Goal: Task Accomplishment & Management: Manage account settings

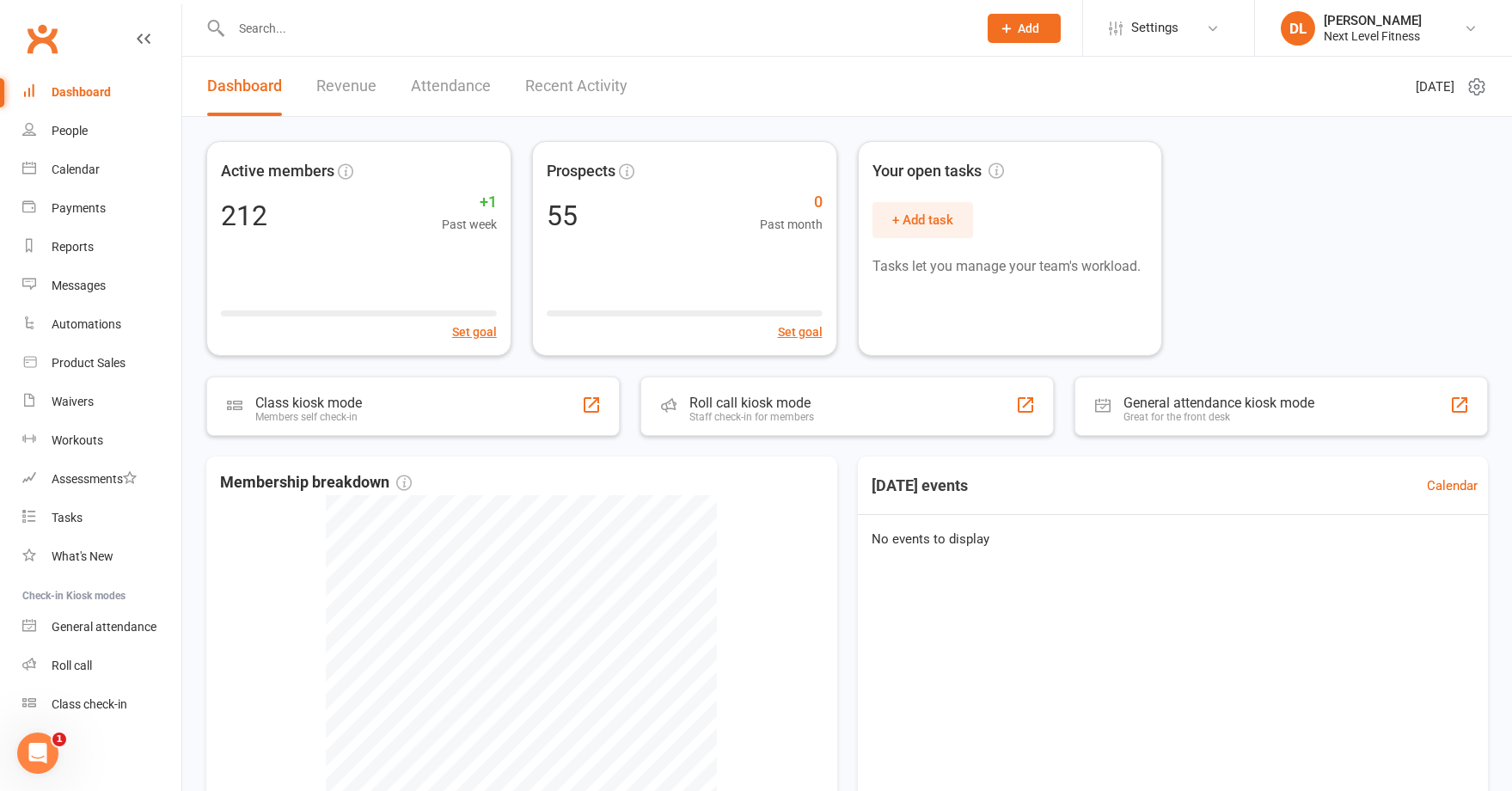
click at [300, 37] on input "text" at bounding box center [596, 29] width 740 height 24
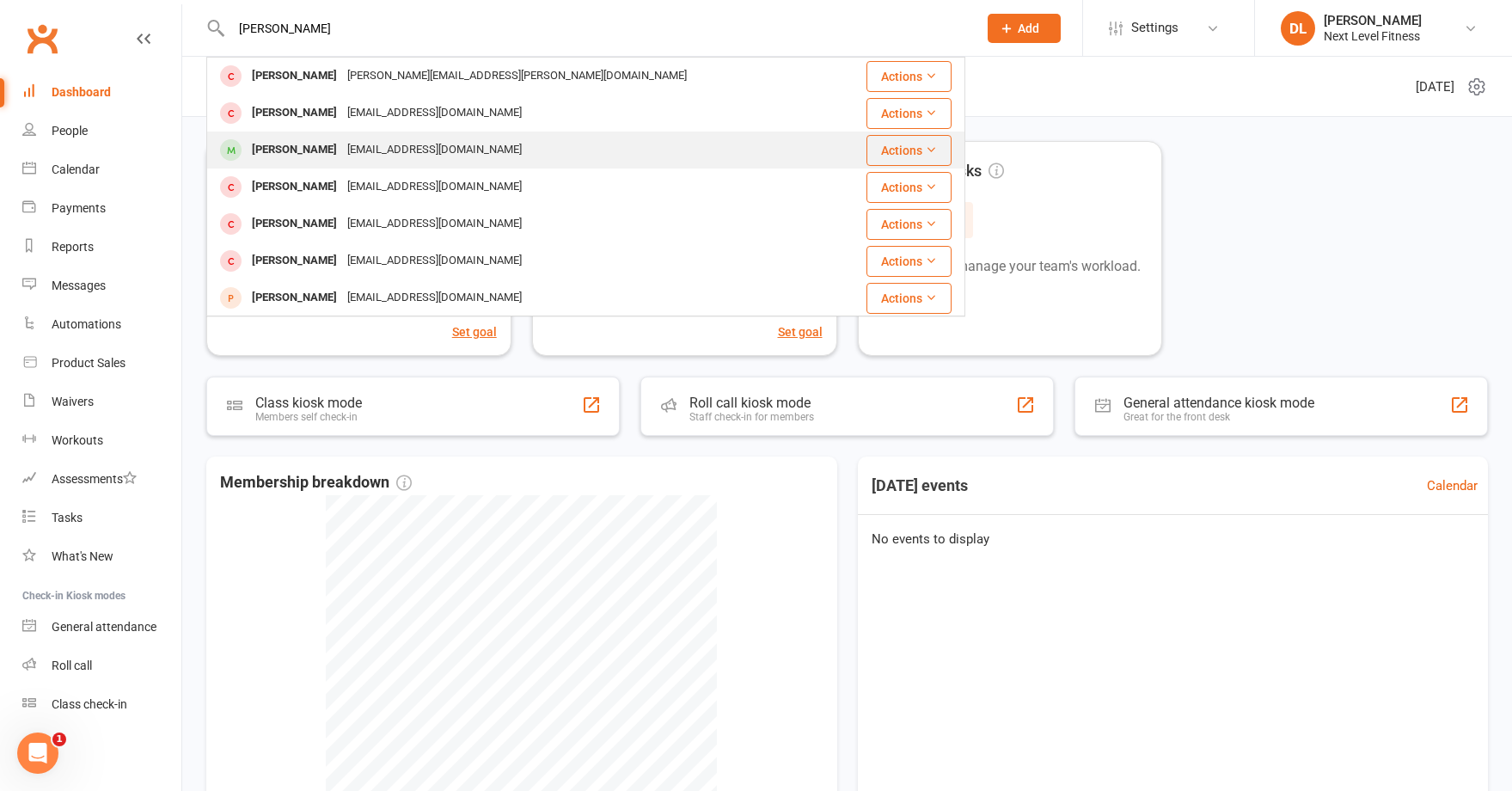
type input "[PERSON_NAME]"
click at [302, 151] on div "[PERSON_NAME]" at bounding box center [295, 149] width 95 height 25
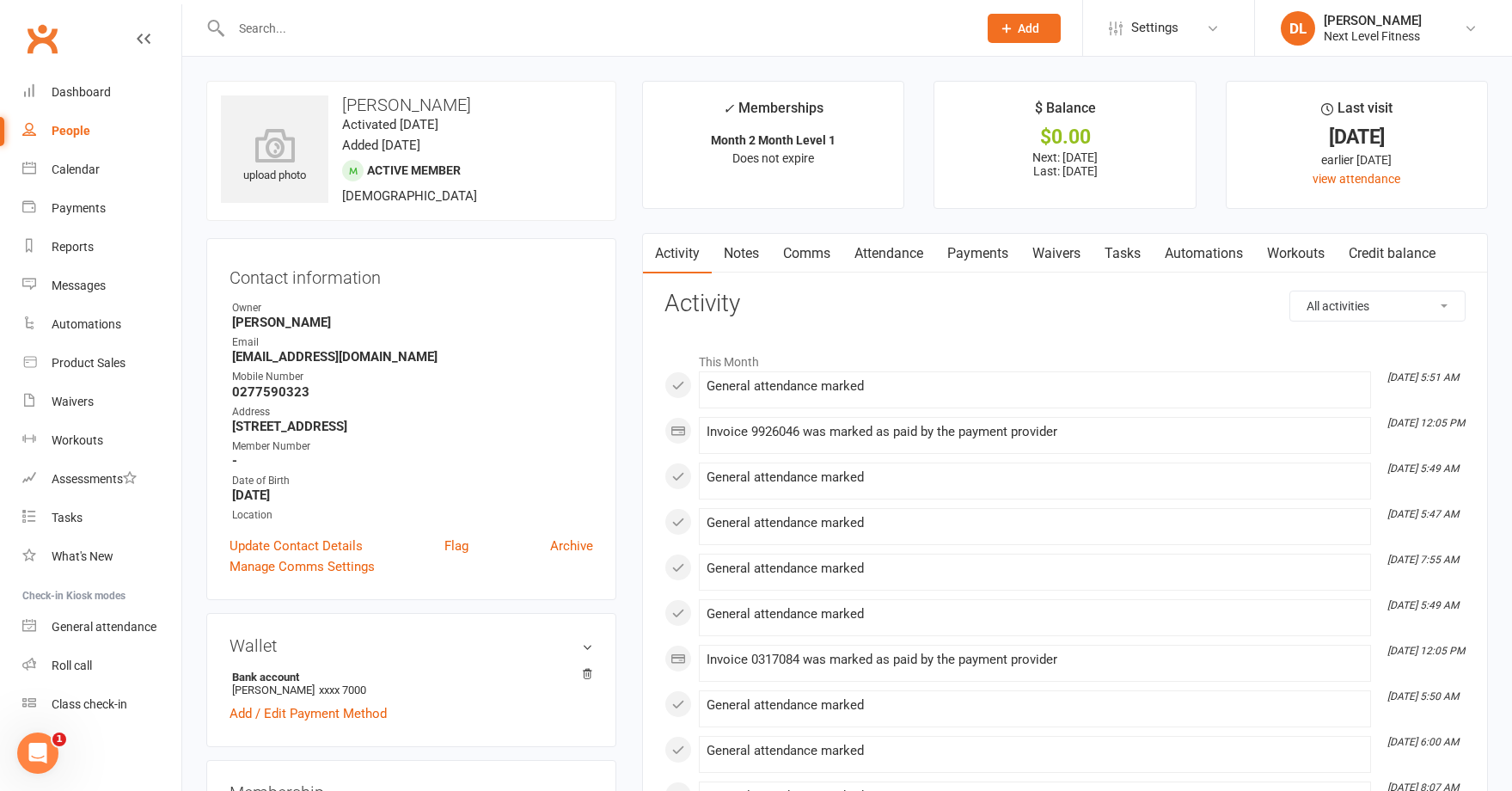
click at [977, 258] on link "Payments" at bounding box center [978, 253] width 85 height 40
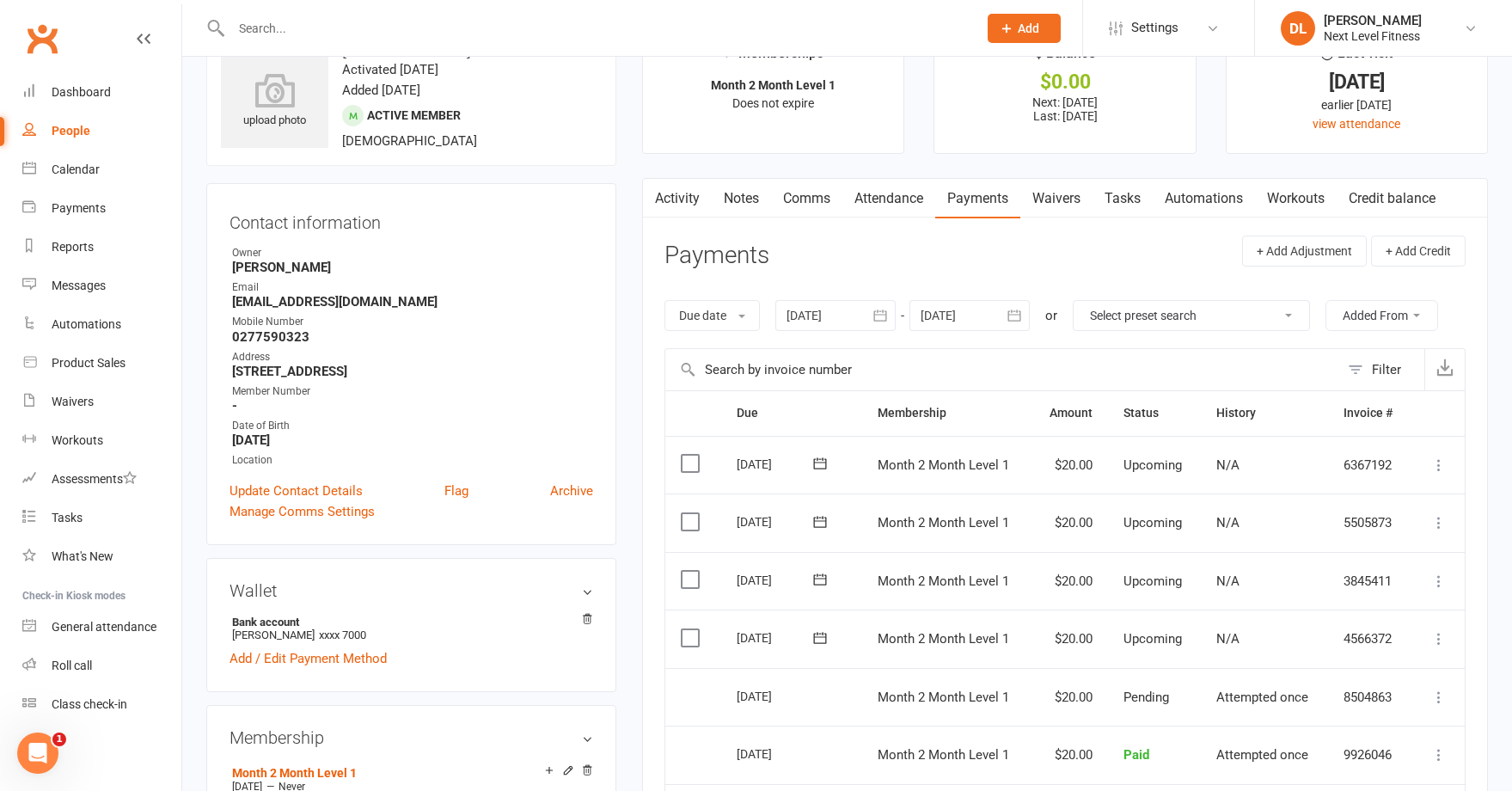
scroll to position [86, 0]
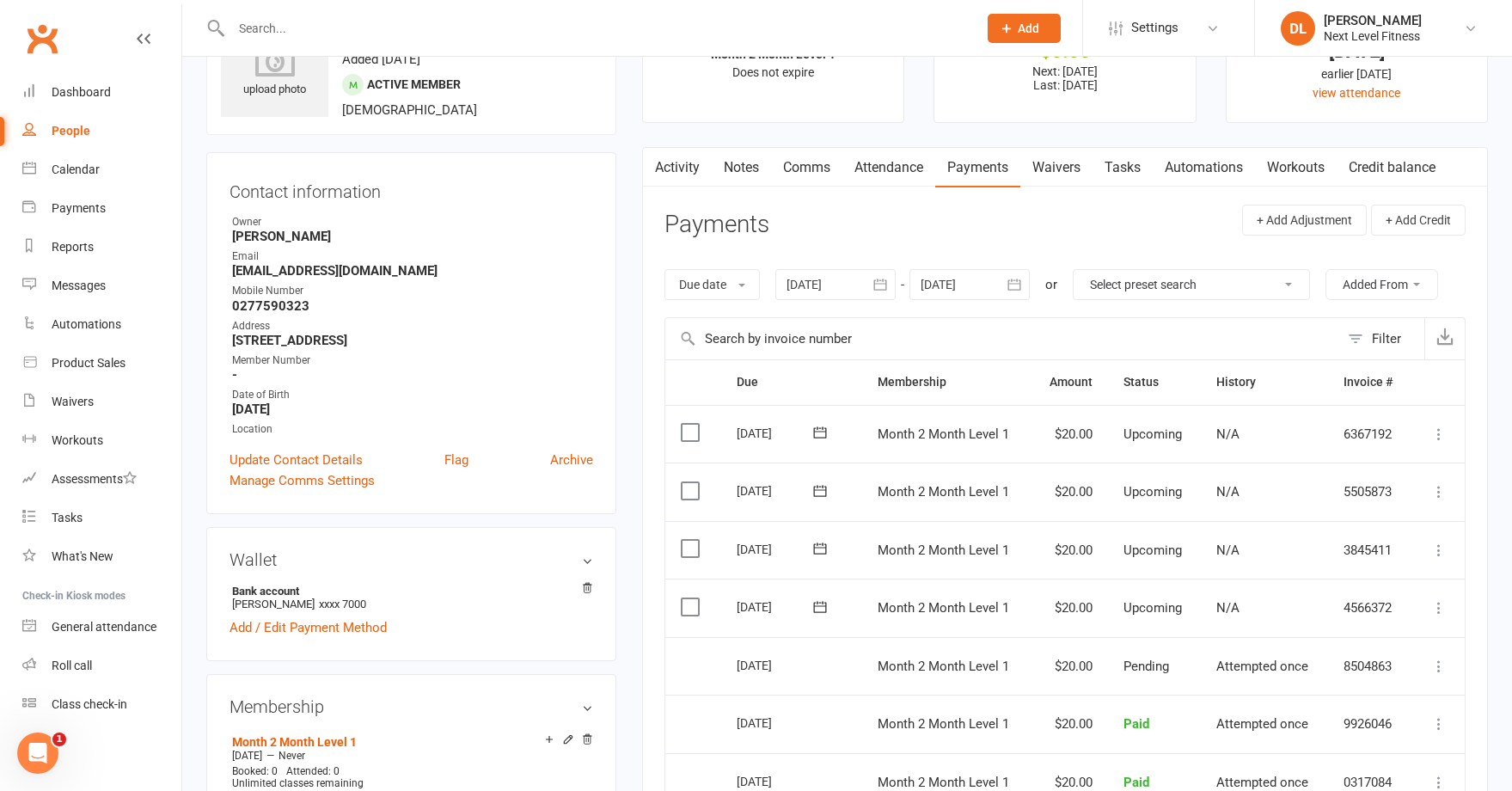
click at [1438, 611] on icon at bounding box center [1439, 607] width 17 height 17
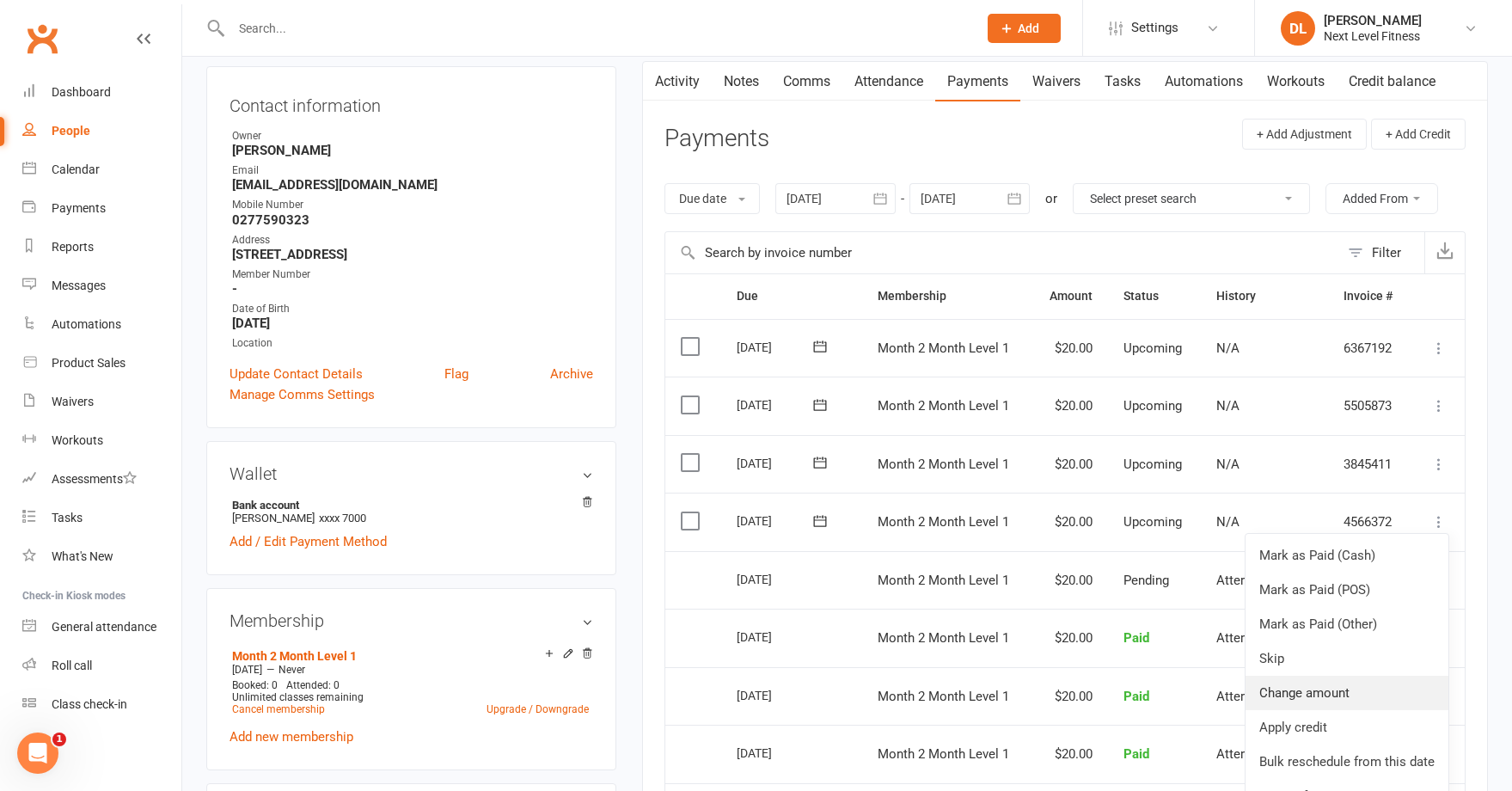
click at [1328, 690] on link "Change amount" at bounding box center [1347, 692] width 203 height 35
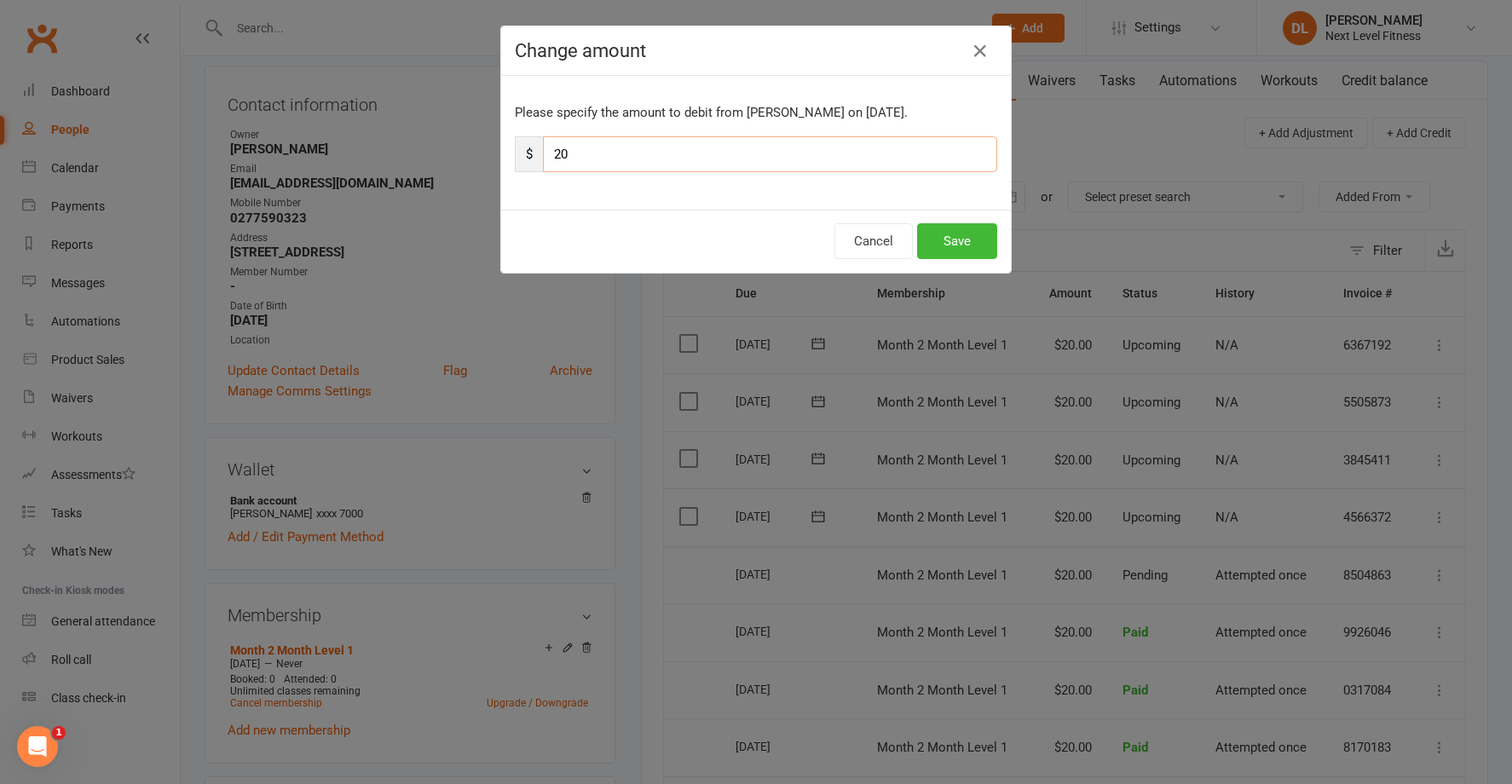
click at [551, 157] on input "20" at bounding box center [770, 154] width 454 height 36
type input "120"
click at [949, 241] on button "Save" at bounding box center [957, 241] width 80 height 36
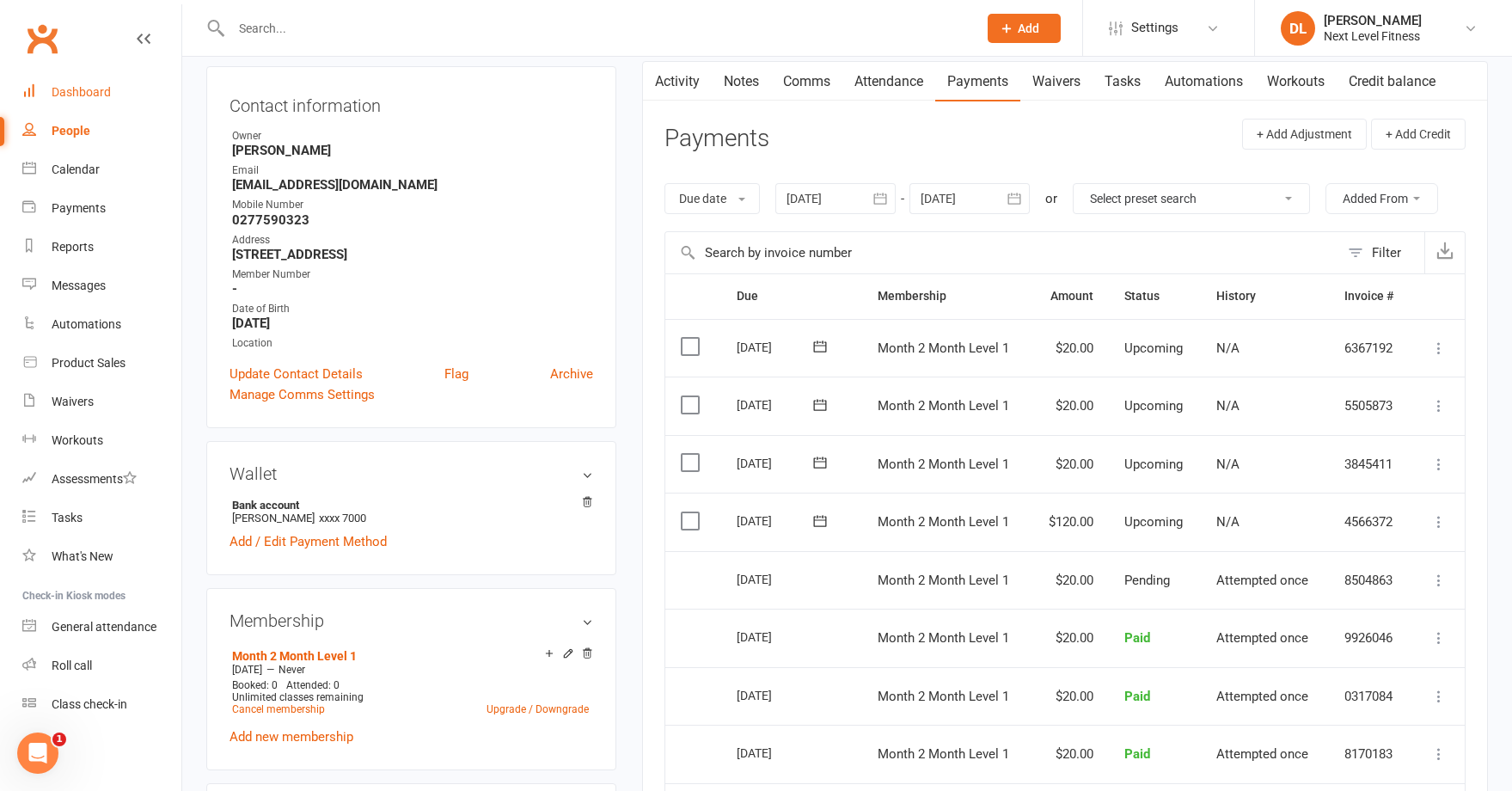
click at [96, 94] on div "Dashboard" at bounding box center [81, 92] width 59 height 14
